Goal: Task Accomplishment & Management: Manage account settings

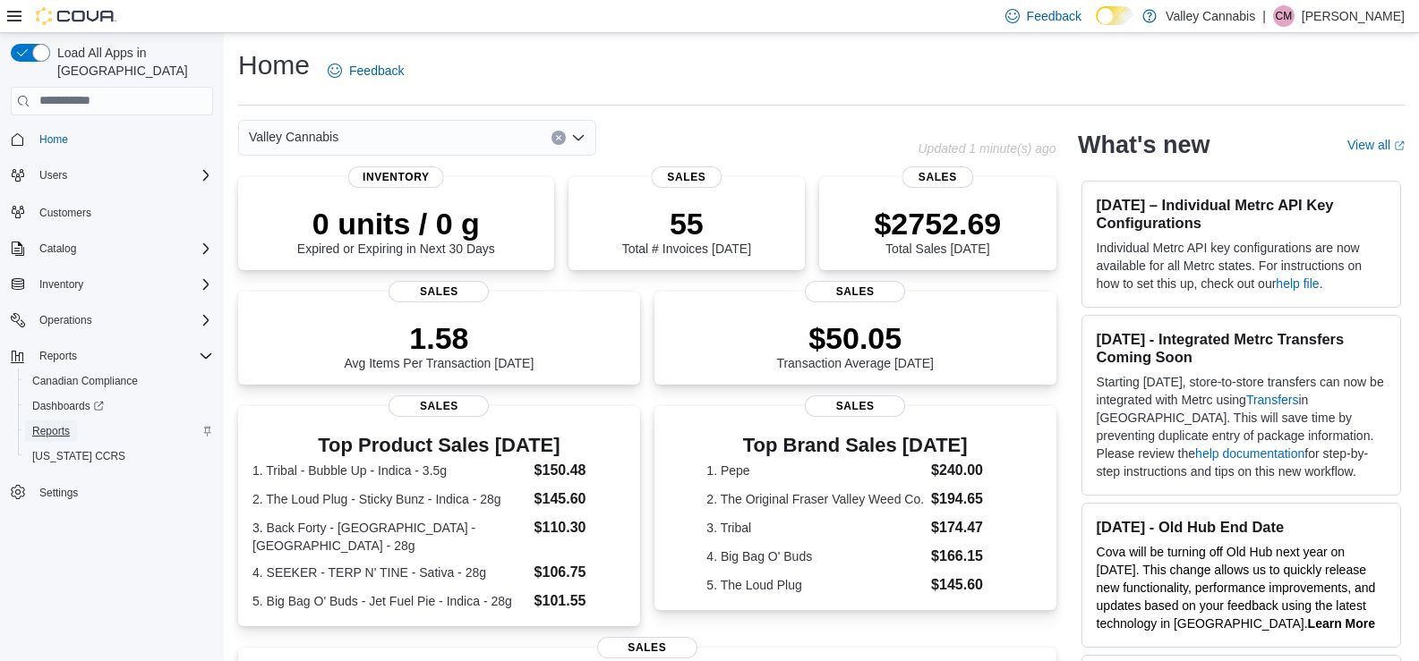
click at [53, 424] on span "Reports" at bounding box center [51, 431] width 38 height 14
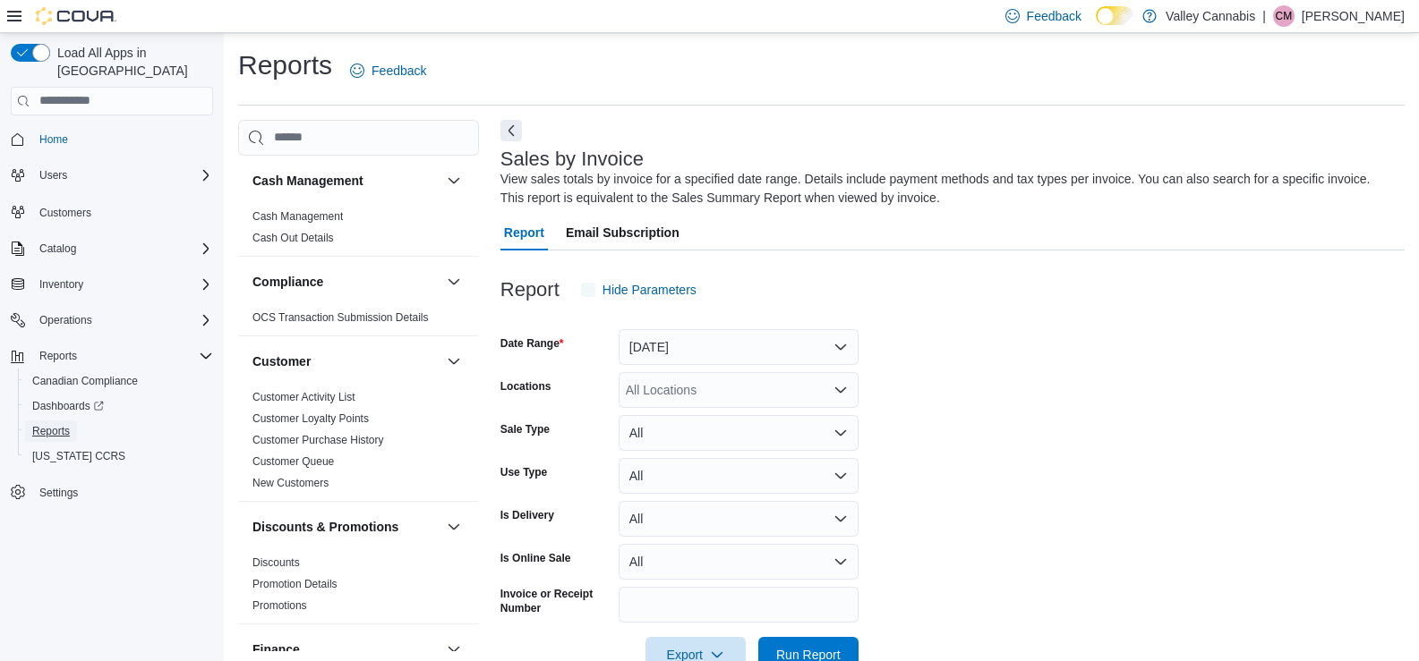
scroll to position [47, 0]
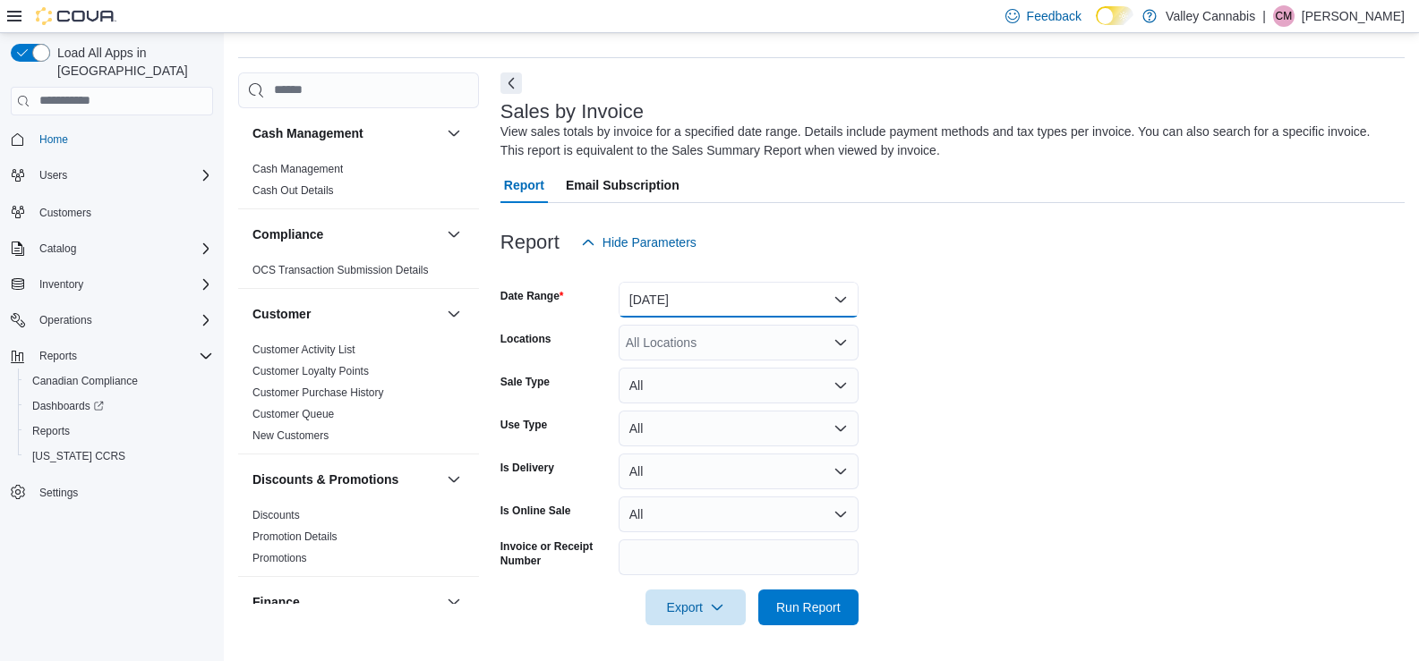
click at [845, 298] on button "[DATE]" at bounding box center [738, 300] width 240 height 36
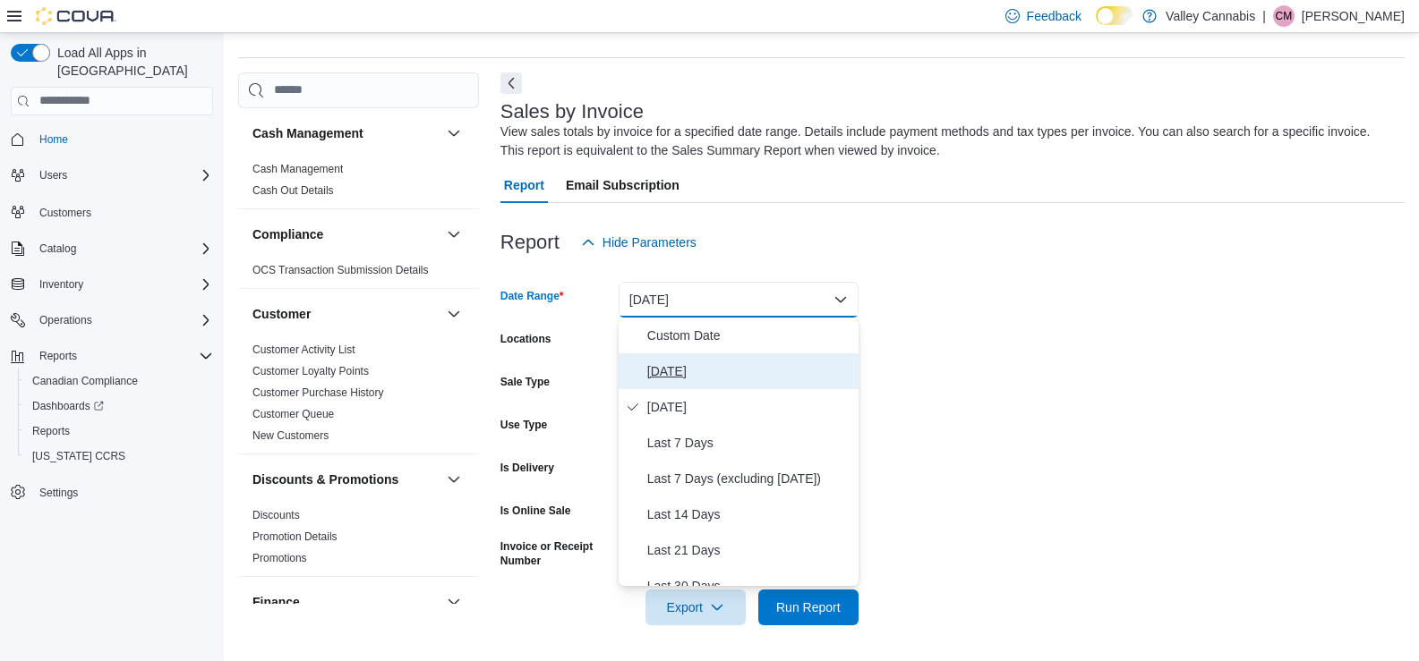
click at [660, 370] on span "[DATE]" at bounding box center [749, 371] width 204 height 21
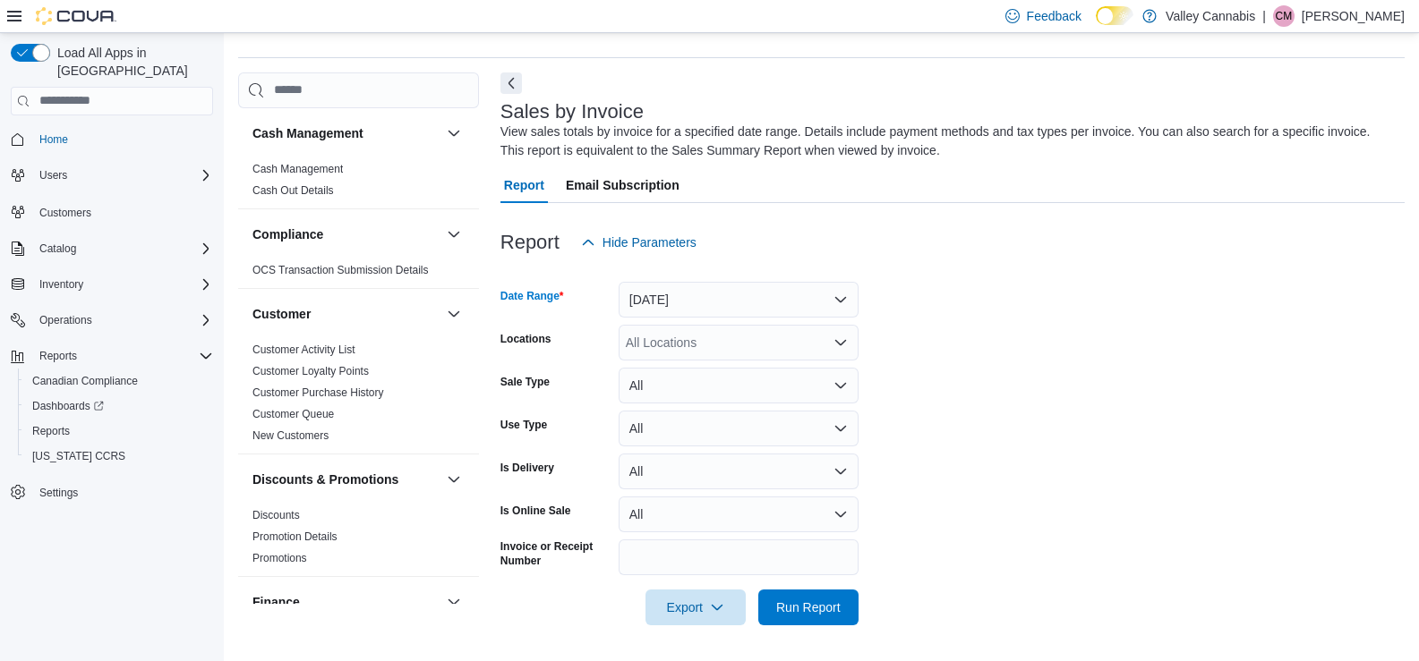
click at [836, 340] on icon "Open list of options" at bounding box center [840, 342] width 11 height 5
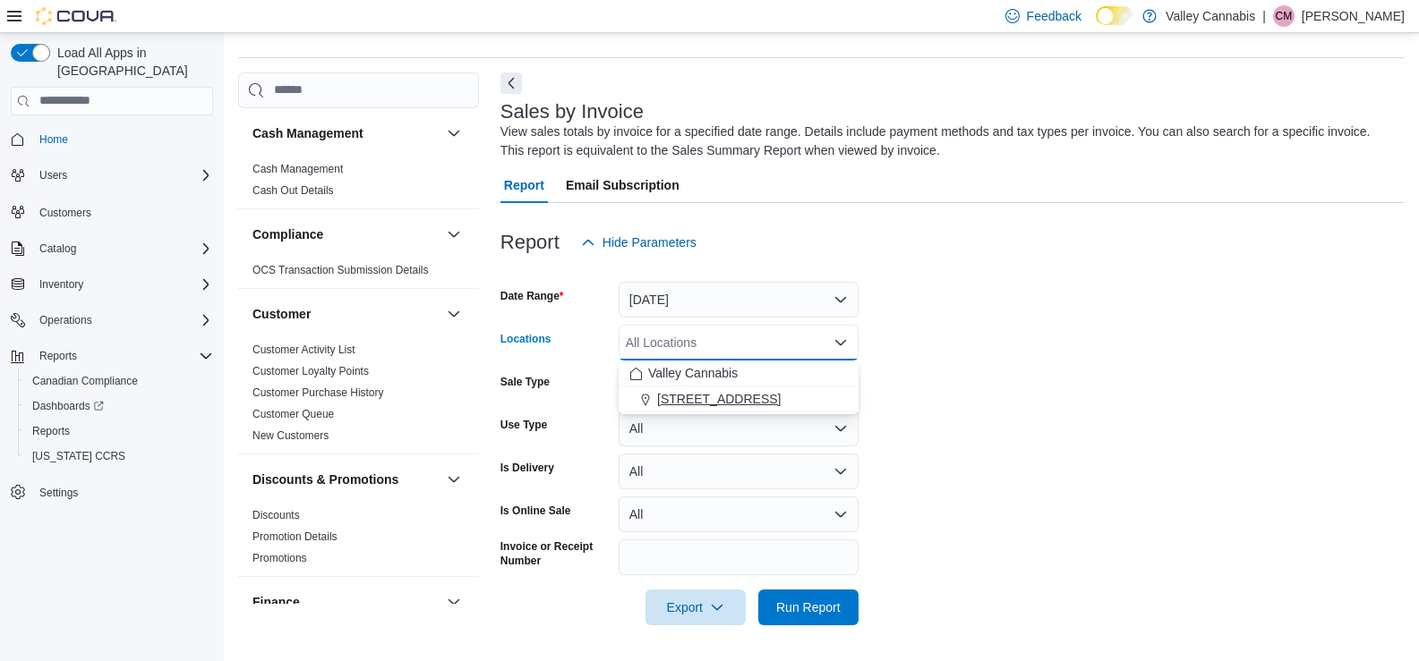
click at [721, 398] on span "[STREET_ADDRESS]" at bounding box center [719, 399] width 124 height 18
click at [820, 607] on span "Run Report" at bounding box center [808, 607] width 64 height 18
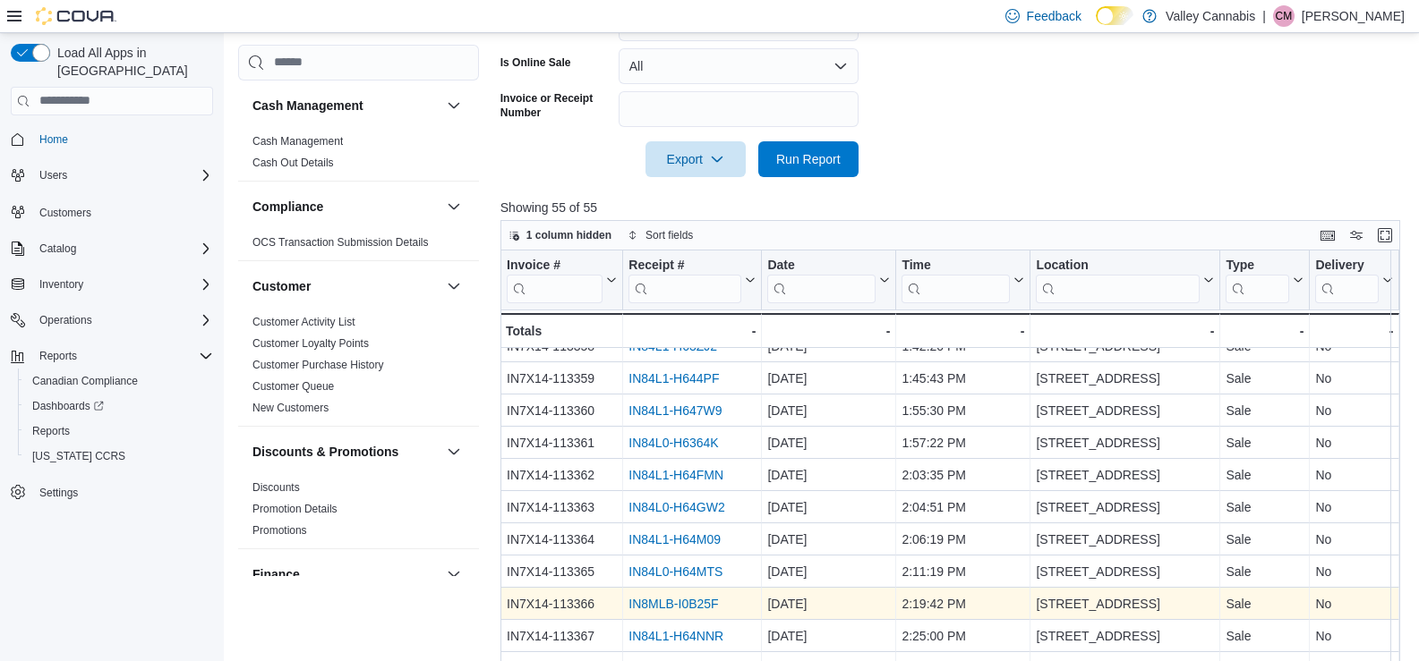
scroll to position [598, 0]
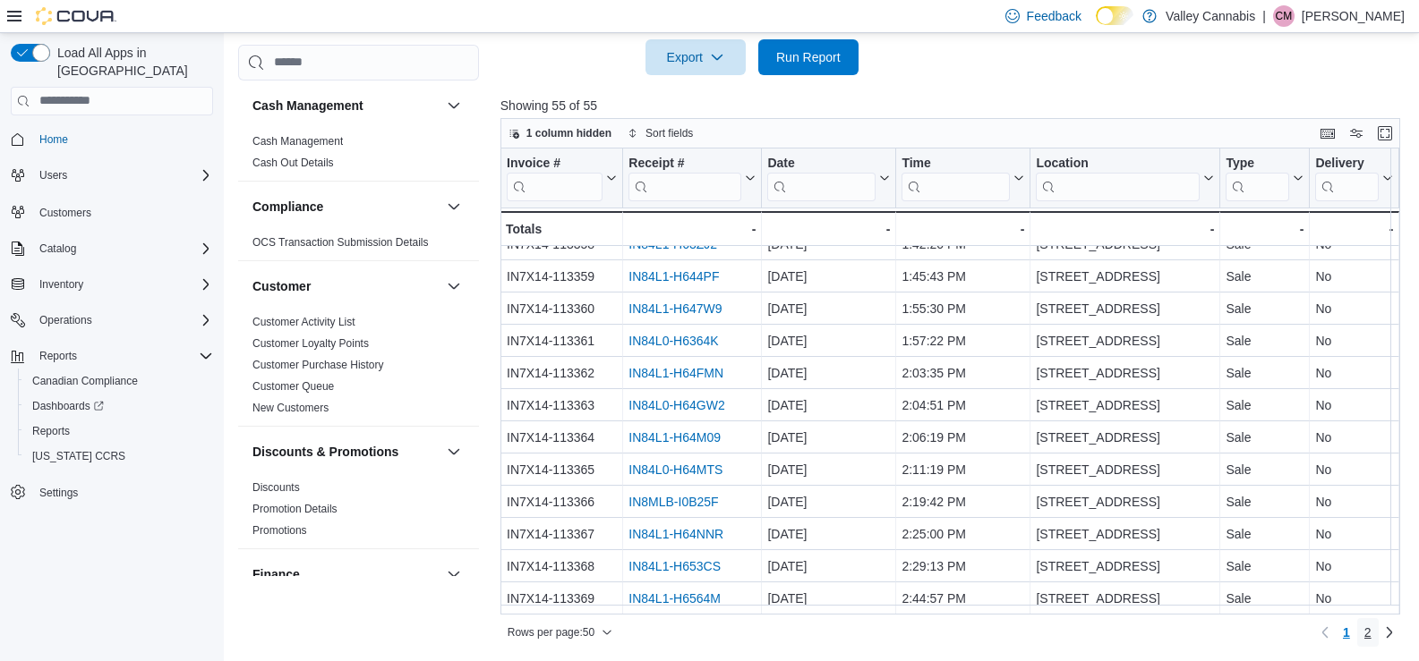
click at [1371, 634] on span "2" at bounding box center [1367, 633] width 7 height 18
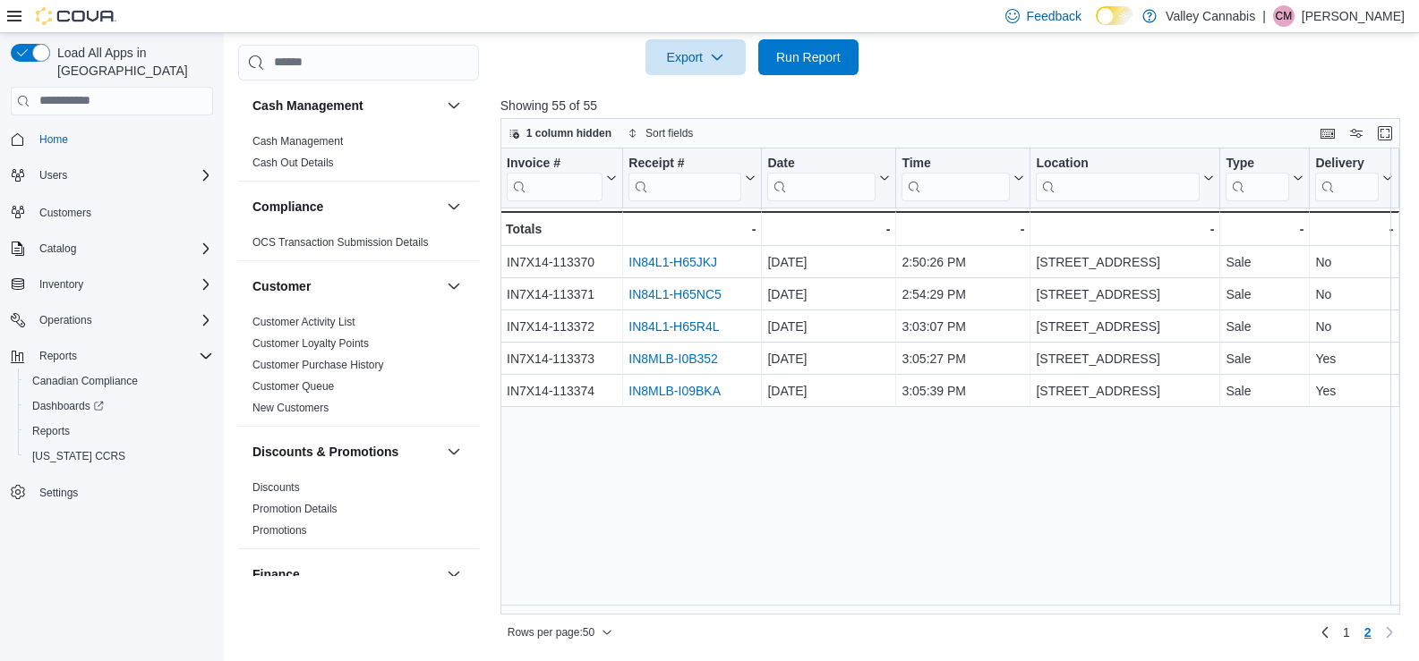
scroll to position [0, 0]
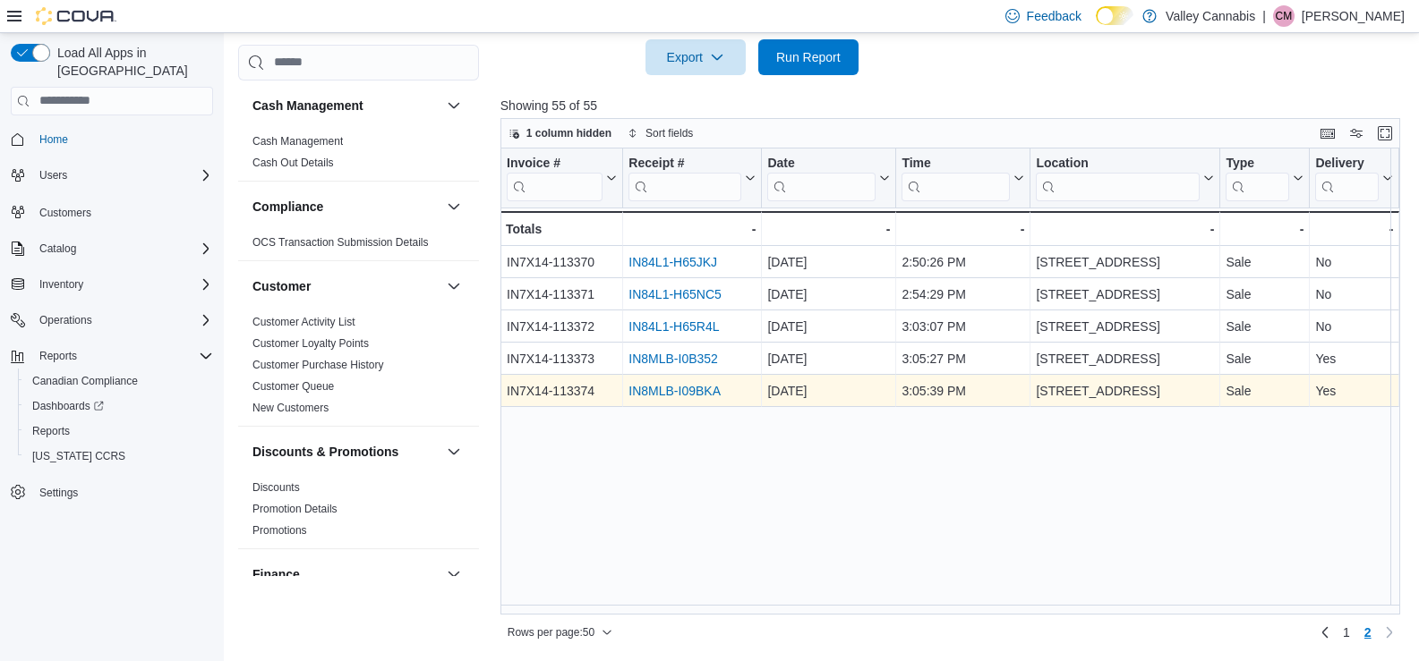
click at [694, 388] on link "IN8MLB-I09BKA" at bounding box center [674, 391] width 92 height 14
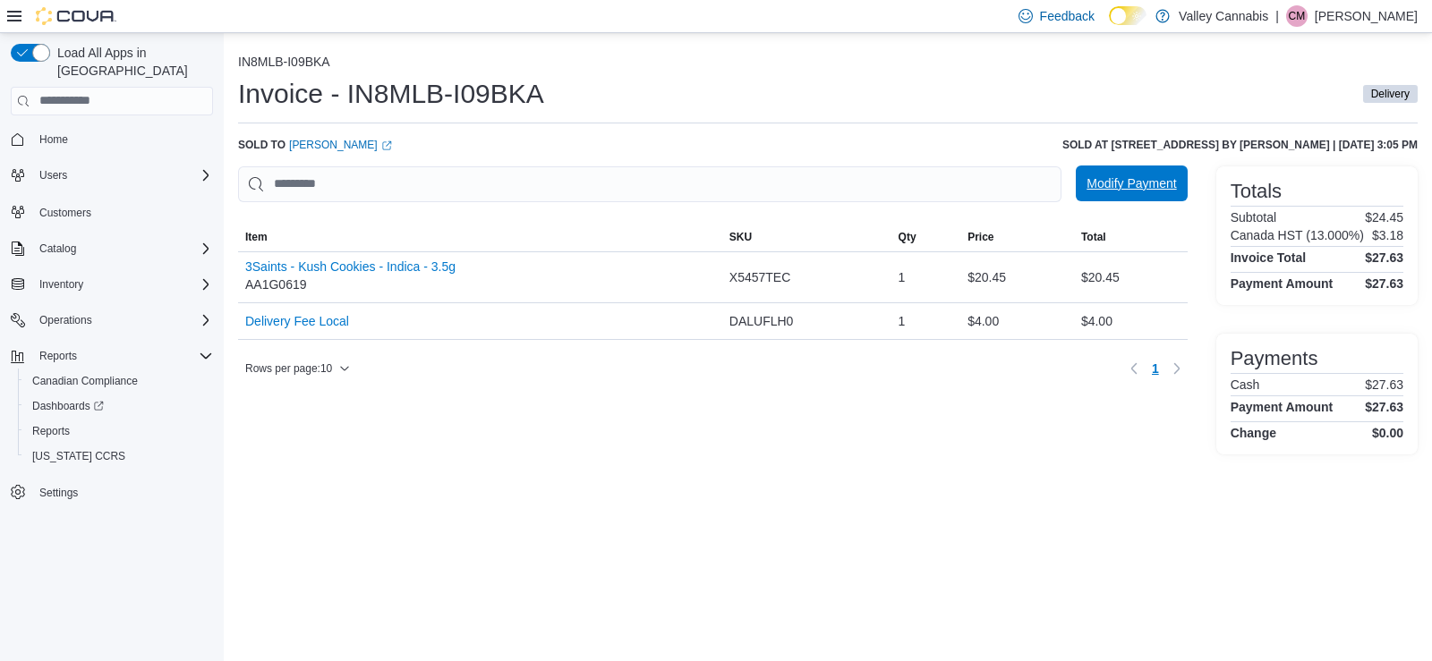
click at [1126, 185] on span "Modify Payment" at bounding box center [1132, 184] width 90 height 18
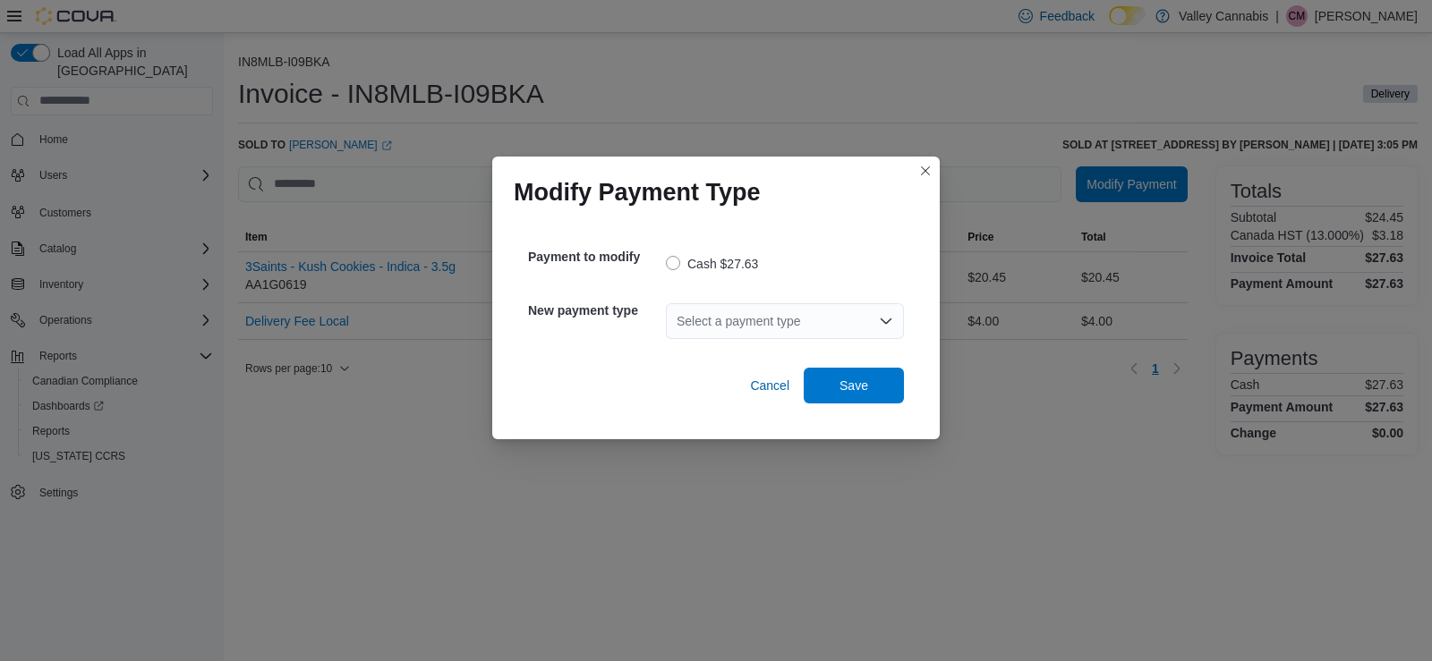
click at [895, 320] on div "Select a payment type" at bounding box center [785, 321] width 238 height 36
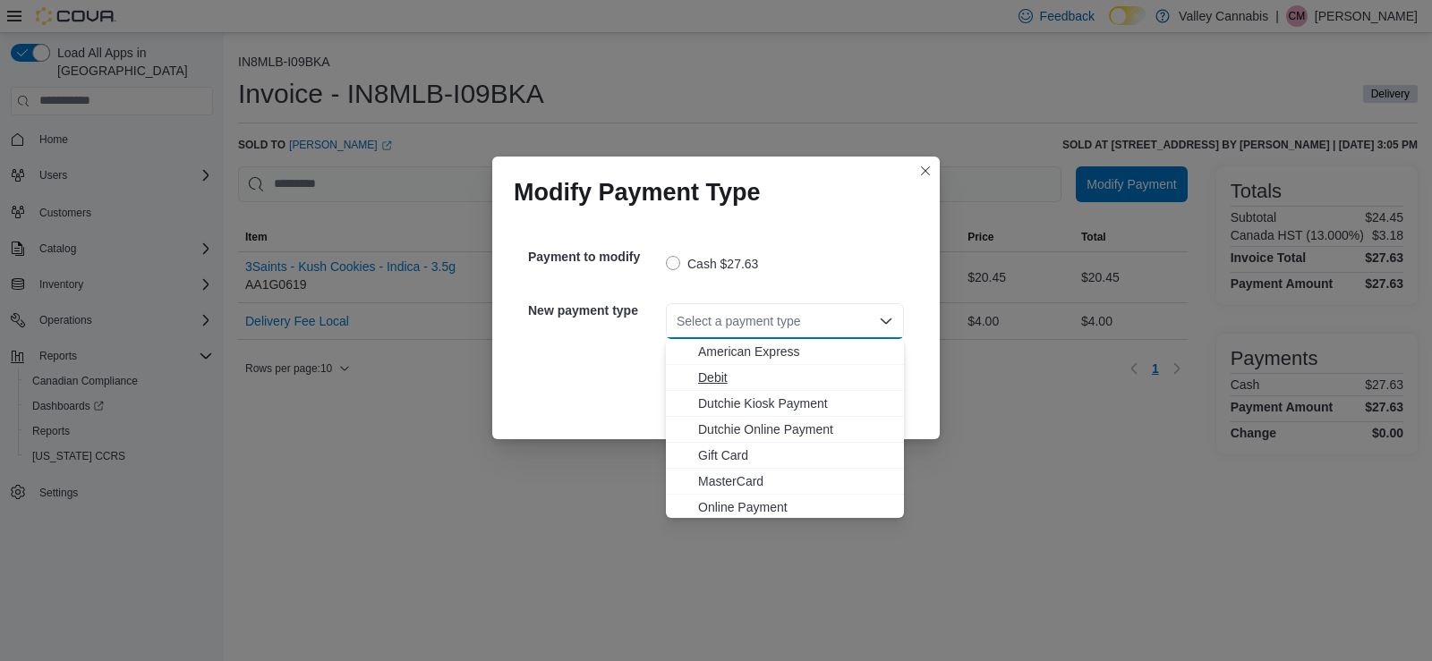
click at [726, 375] on span "Debit" at bounding box center [795, 378] width 195 height 18
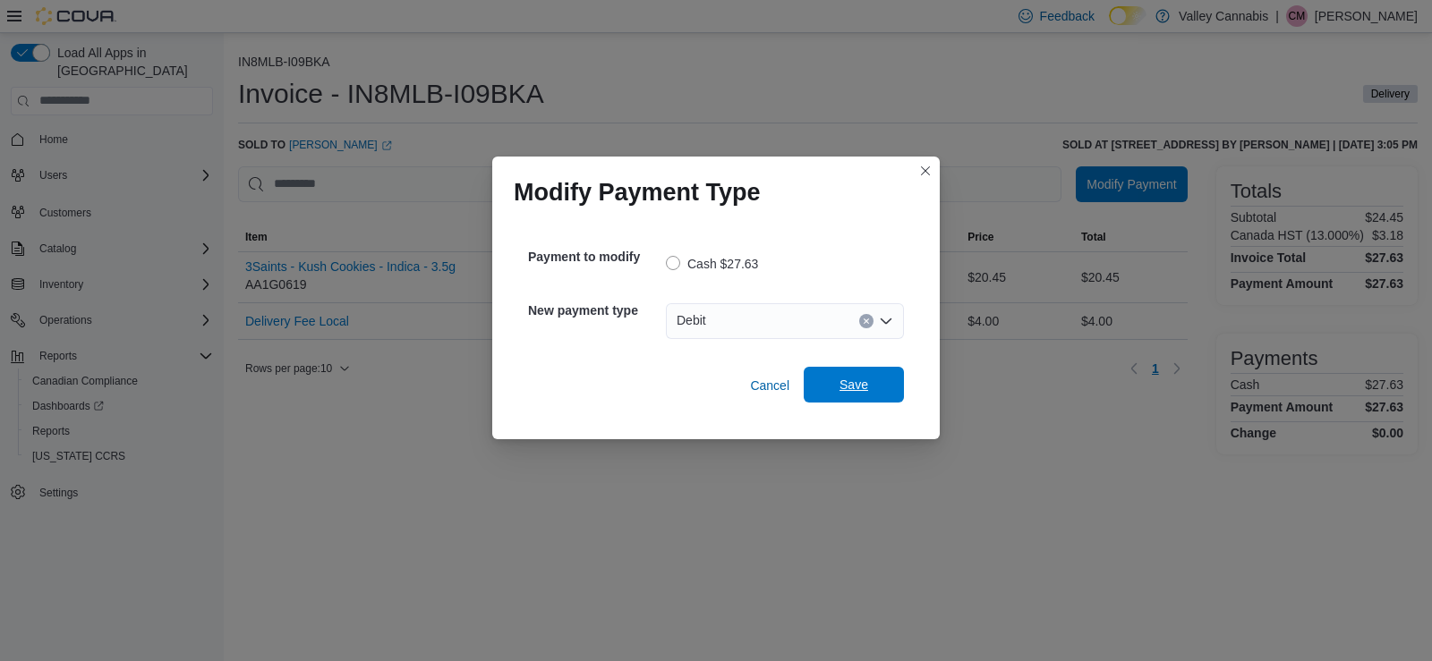
click at [854, 378] on span "Save" at bounding box center [854, 385] width 29 height 18
